Goal: Task Accomplishment & Management: Manage account settings

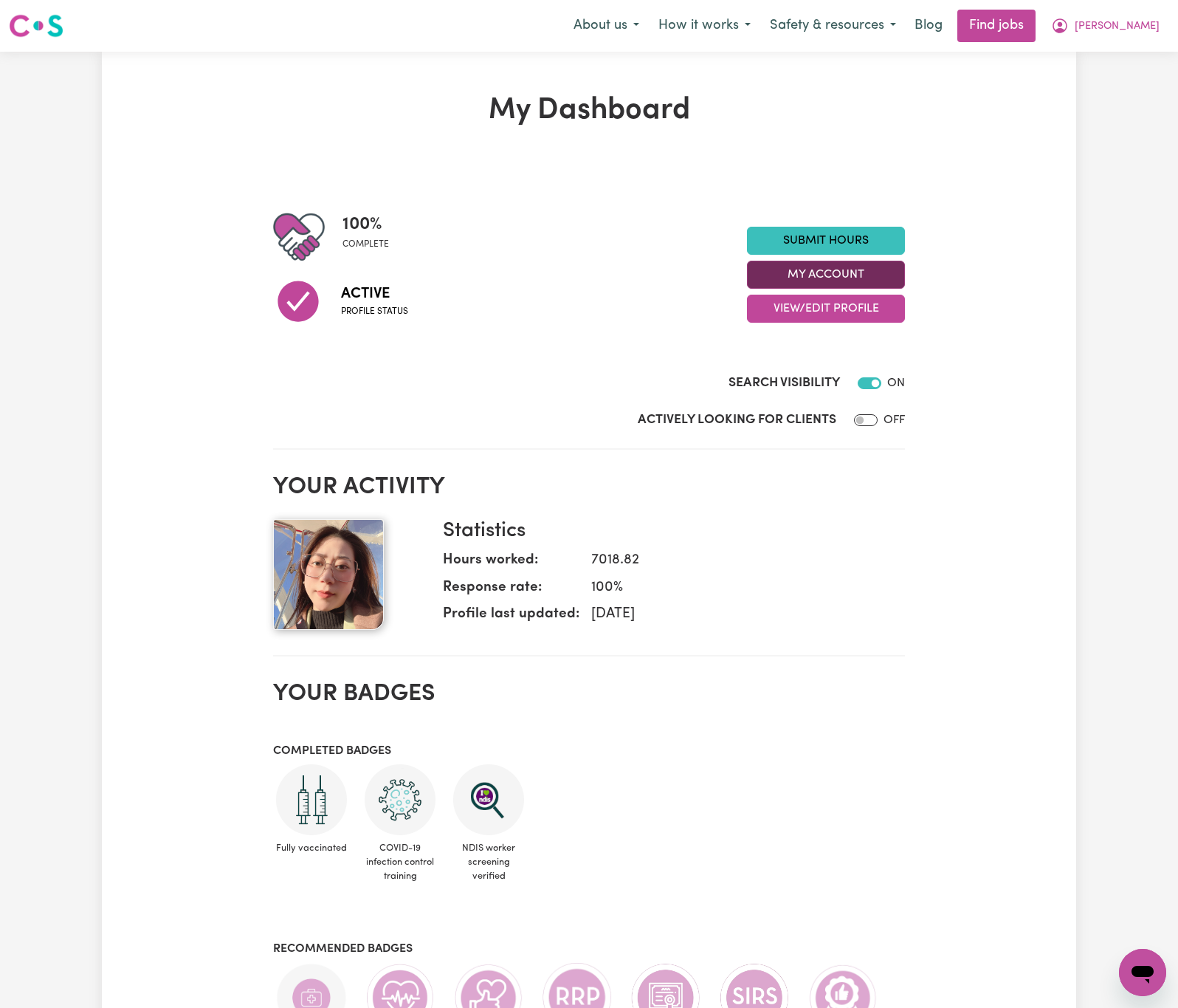
click at [834, 282] on button "My Account" at bounding box center [826, 274] width 158 height 28
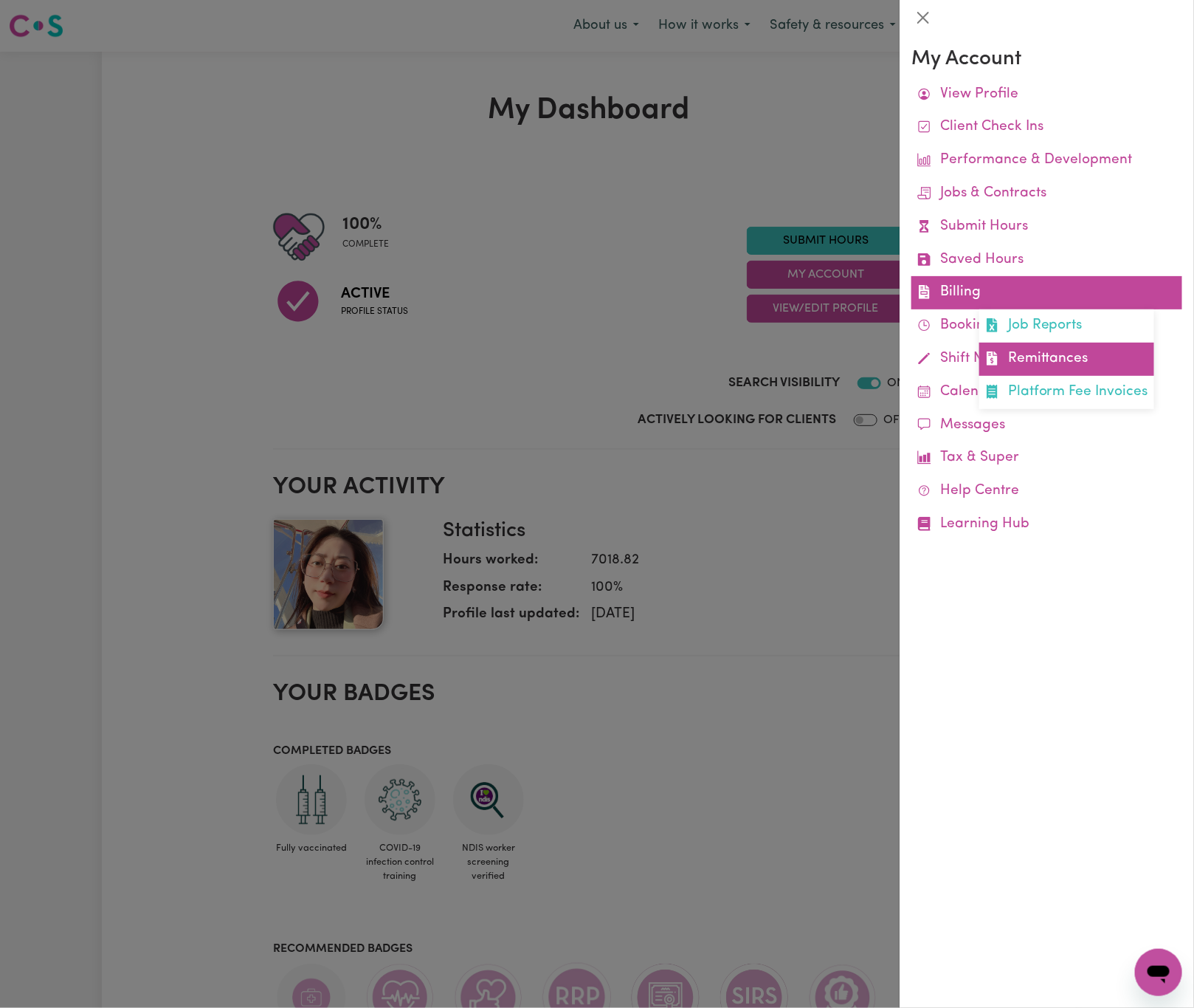
click at [1068, 350] on link "Remittances" at bounding box center [1067, 359] width 175 height 33
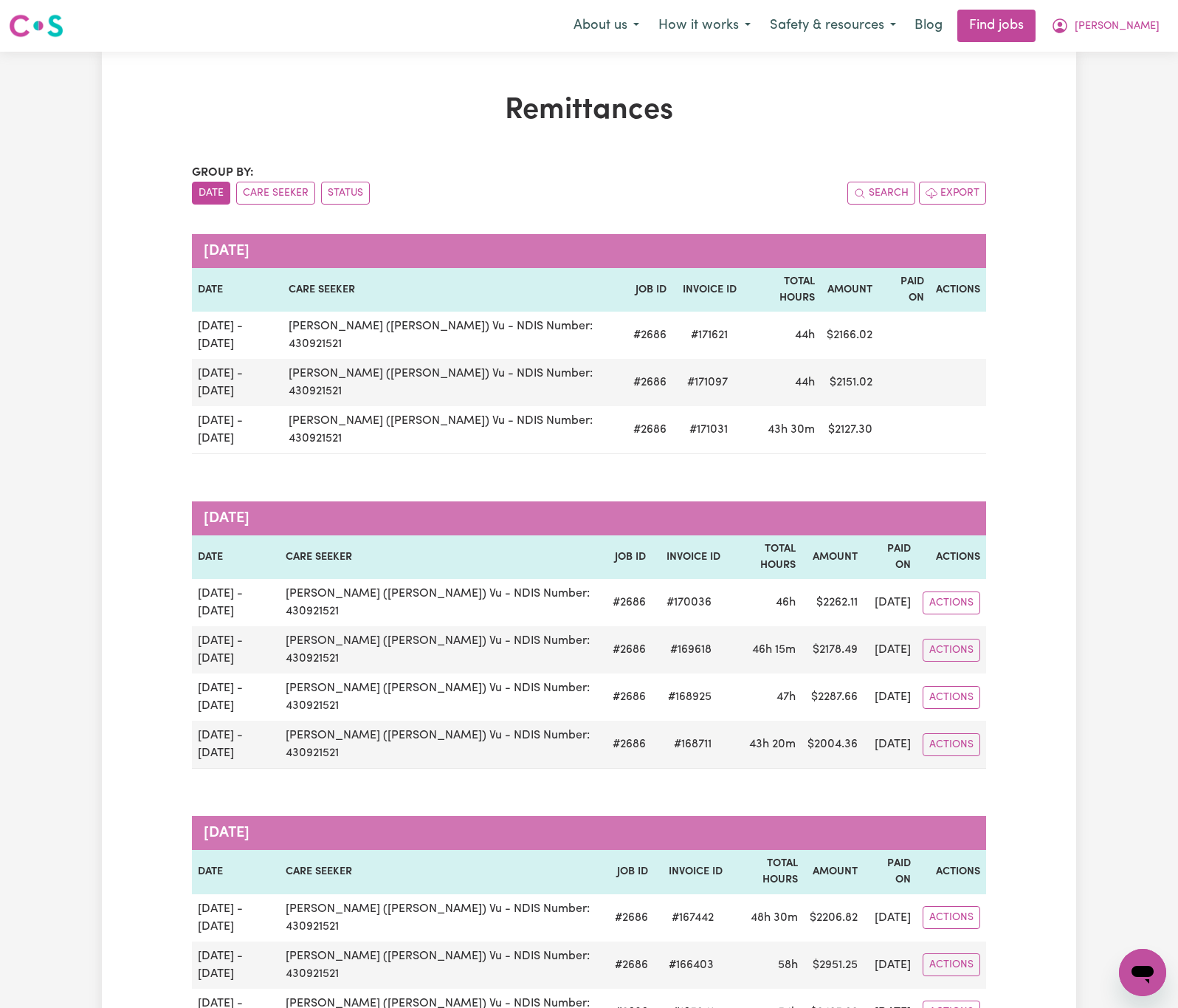
click at [1143, 25] on span "[PERSON_NAME]" at bounding box center [1117, 26] width 85 height 16
click at [1135, 115] on link "Logout" at bounding box center [1110, 113] width 117 height 28
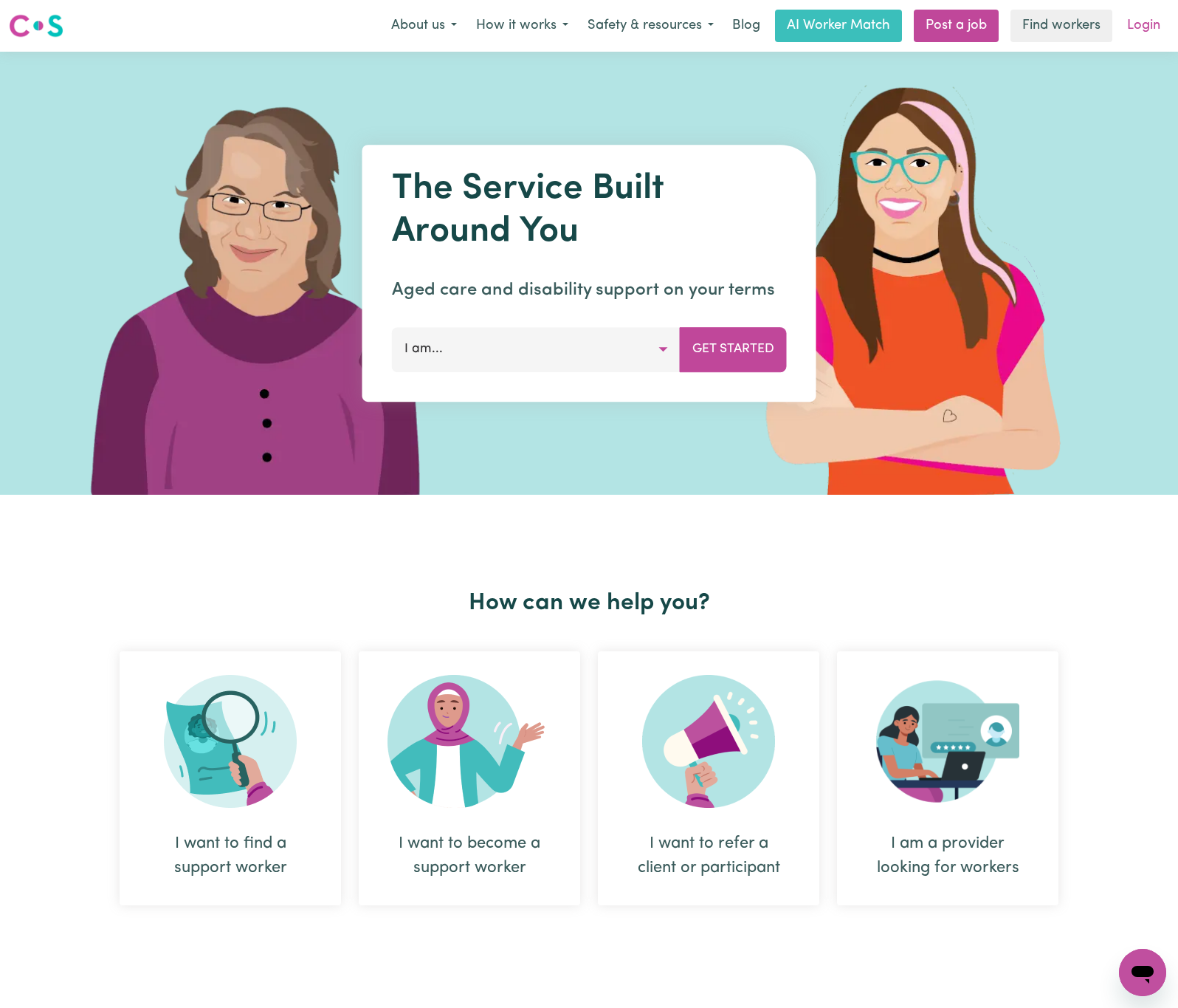
click at [1147, 31] on link "Login" at bounding box center [1143, 26] width 51 height 33
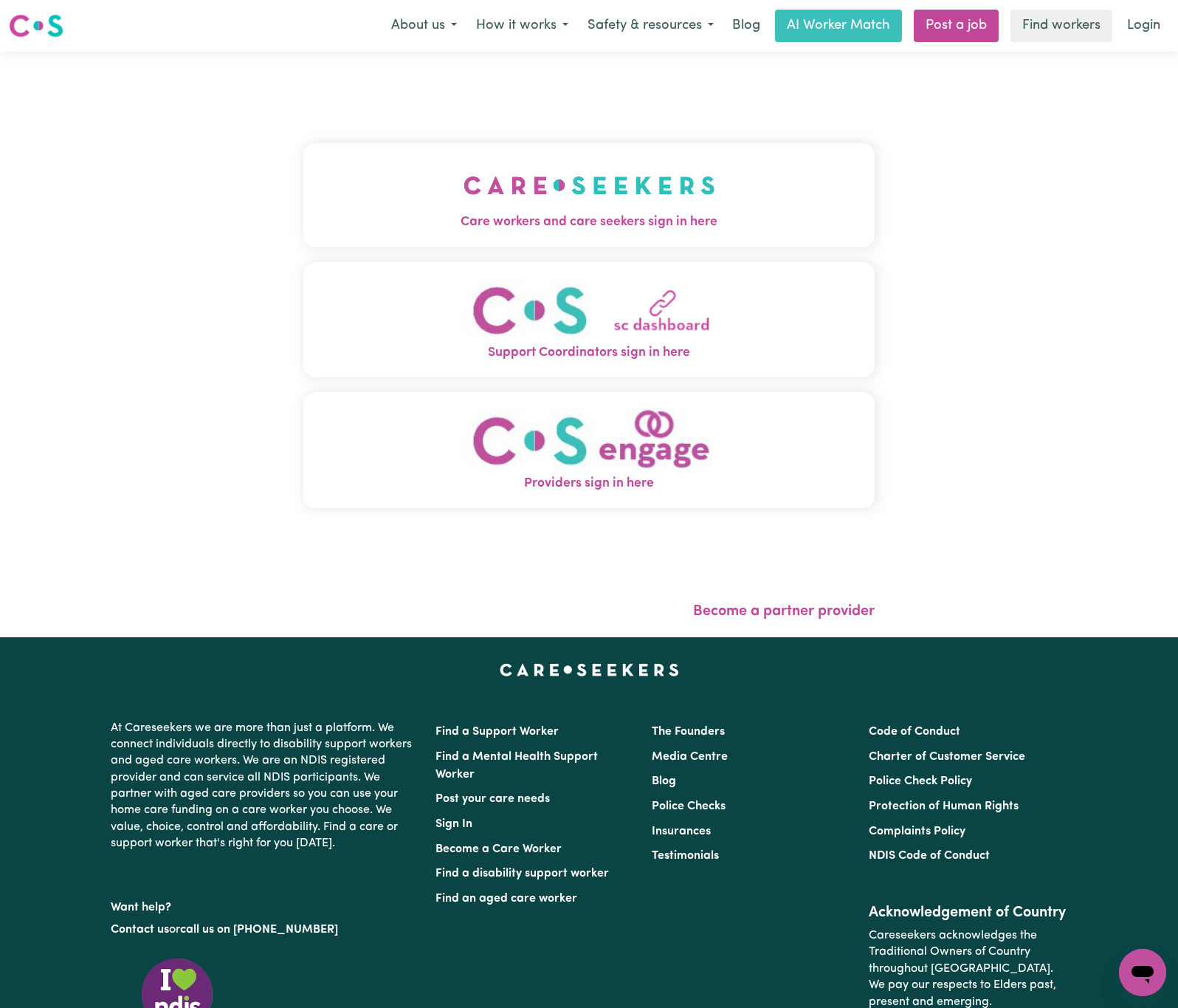
click at [607, 211] on img "Care workers and care seekers sign in here" at bounding box center [589, 185] width 252 height 55
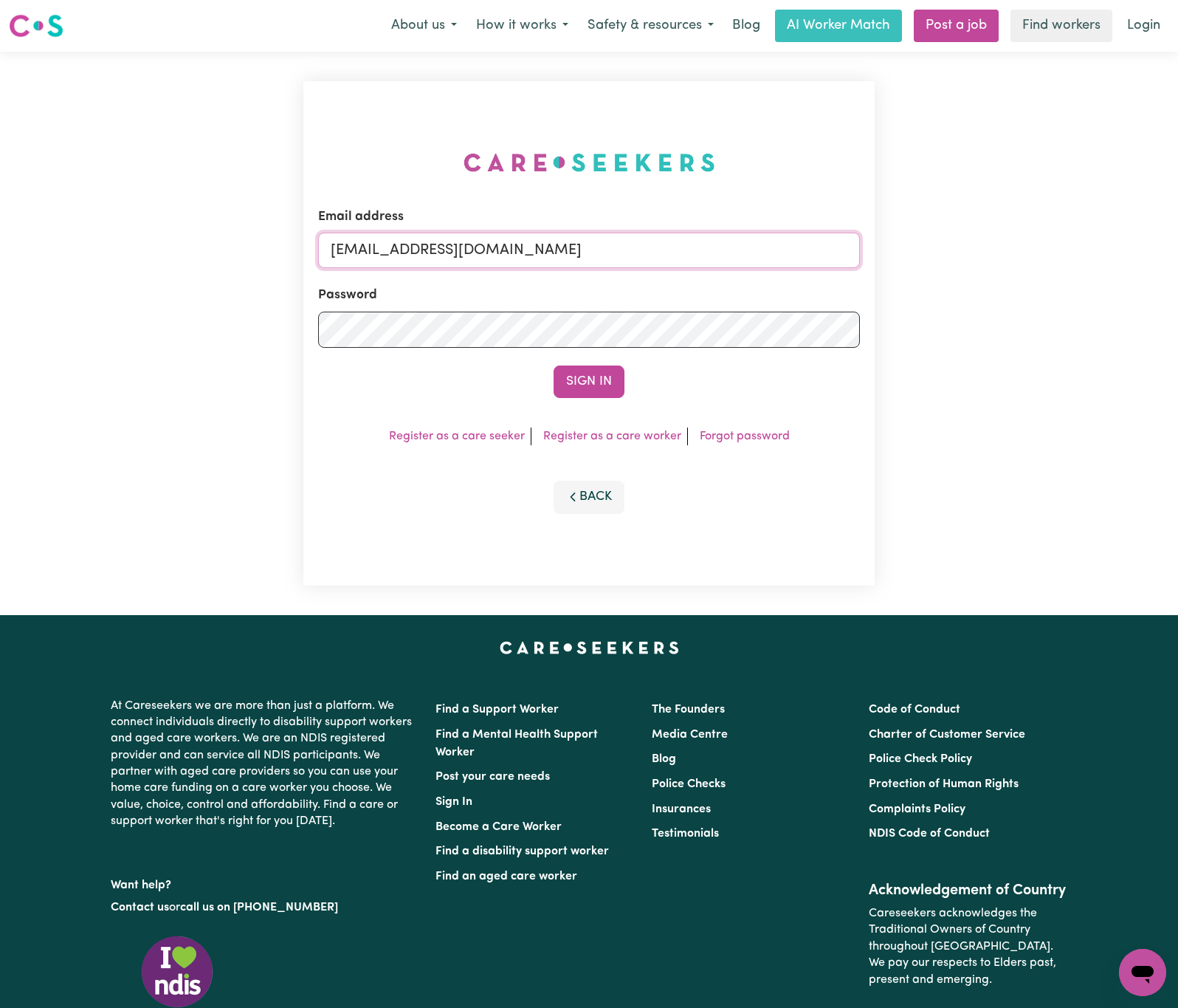
drag, startPoint x: 412, startPoint y: 246, endPoint x: 936, endPoint y: 224, distance: 524.5
click at [936, 224] on div "Email address [EMAIL_ADDRESS][DOMAIN_NAME] Password Sign In Register as a care …" at bounding box center [589, 334] width 1178 height 563
paste input "eve_eve_4921"
type input "[EMAIL_ADDRESS][DOMAIN_NAME]"
click at [554, 366] on button "Sign In" at bounding box center [589, 382] width 70 height 33
